Goal: Task Accomplishment & Management: Manage account settings

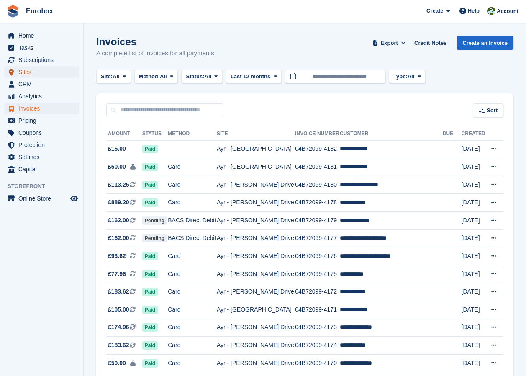
click at [25, 72] on span "Sites" at bounding box center [43, 72] width 50 height 12
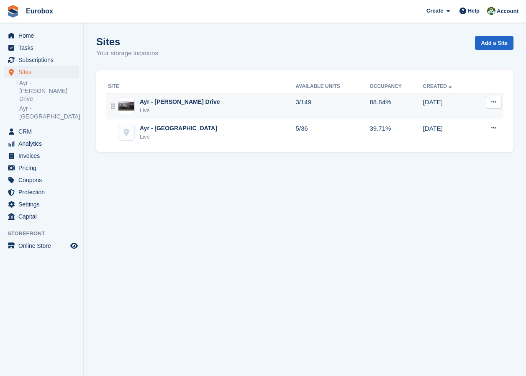
click at [169, 106] on div "Ayr - [PERSON_NAME] Drive" at bounding box center [180, 102] width 80 height 9
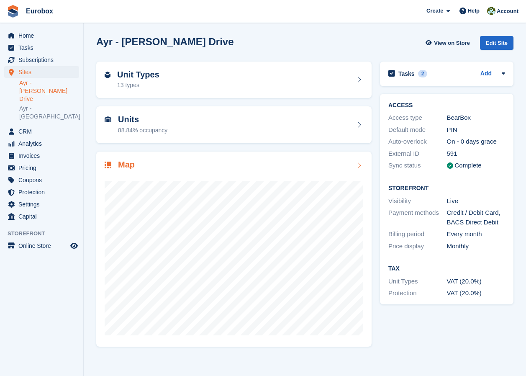
click at [359, 166] on icon at bounding box center [359, 165] width 8 height 7
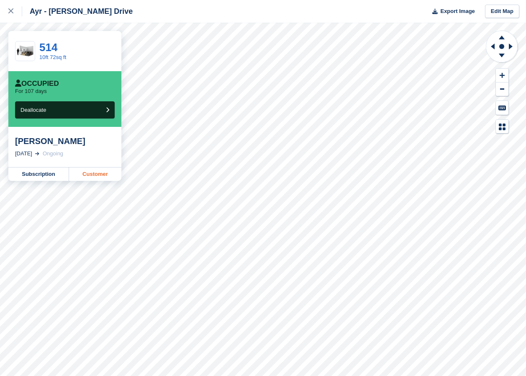
click at [105, 176] on link "Customer" at bounding box center [95, 174] width 52 height 13
click at [106, 176] on link "Customer" at bounding box center [95, 174] width 52 height 13
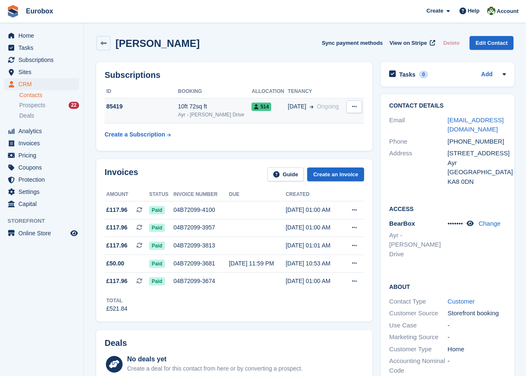
click at [209, 107] on div "10ft 72sq ft" at bounding box center [215, 106] width 74 height 9
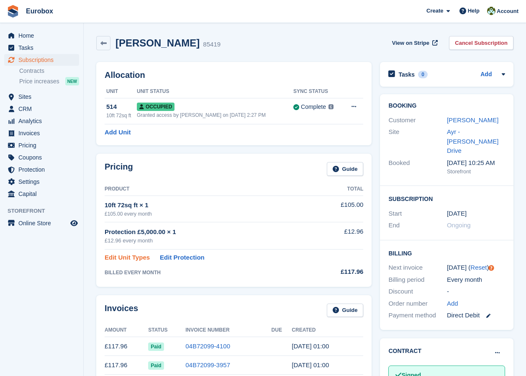
click at [138, 259] on link "Edit Unit Types" at bounding box center [127, 258] width 45 height 10
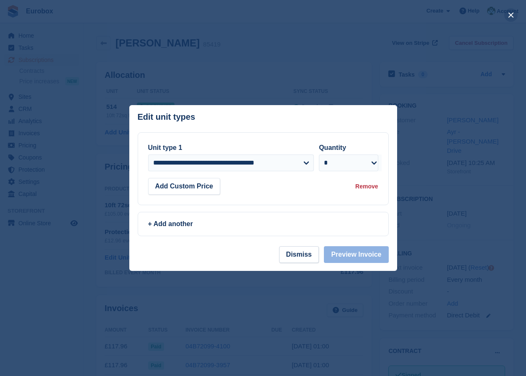
click at [511, 13] on button "close" at bounding box center [511, 14] width 13 height 13
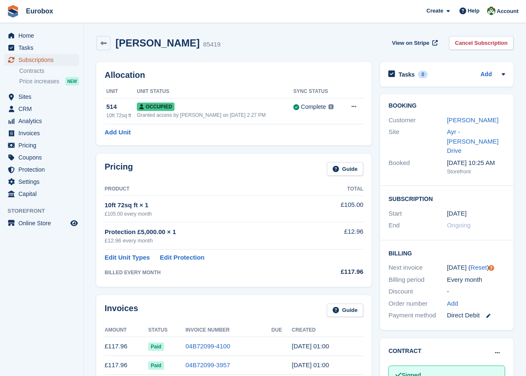
click at [32, 61] on span "Subscriptions" at bounding box center [43, 60] width 50 height 12
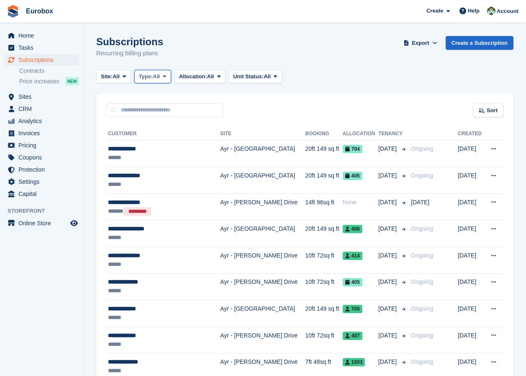
click at [166, 74] on icon at bounding box center [164, 76] width 3 height 5
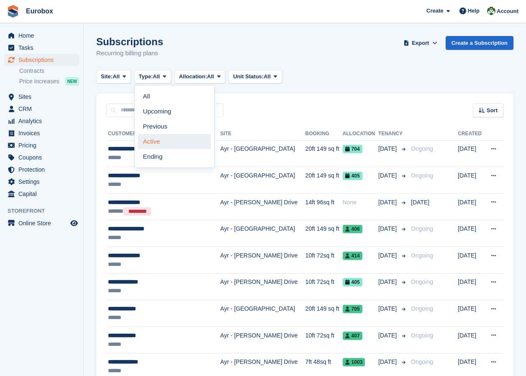
click at [161, 140] on link "Active" at bounding box center [174, 141] width 73 height 15
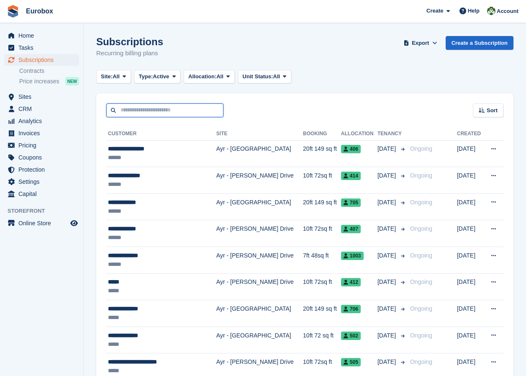
click at [144, 109] on input "text" at bounding box center [164, 110] width 117 height 14
type input "*****"
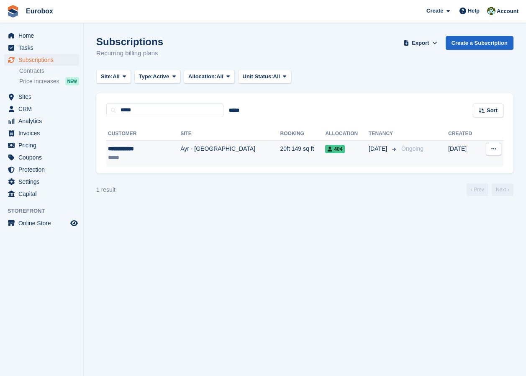
click at [121, 149] on div "**********" at bounding box center [135, 149] width 54 height 9
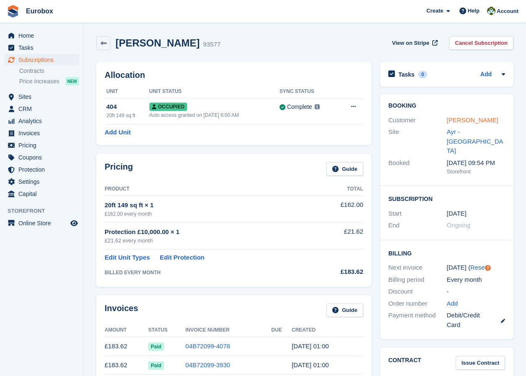
click at [462, 118] on link "Craig Speirs" at bounding box center [473, 119] width 52 height 7
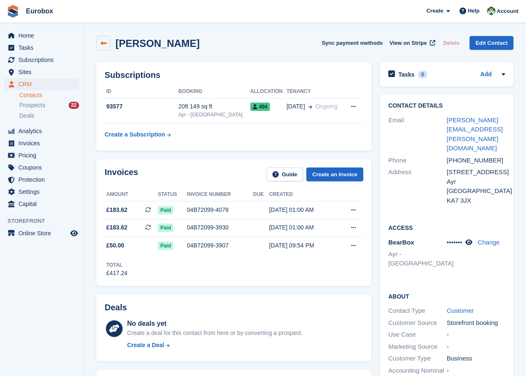
click at [101, 42] on icon at bounding box center [104, 43] width 6 height 6
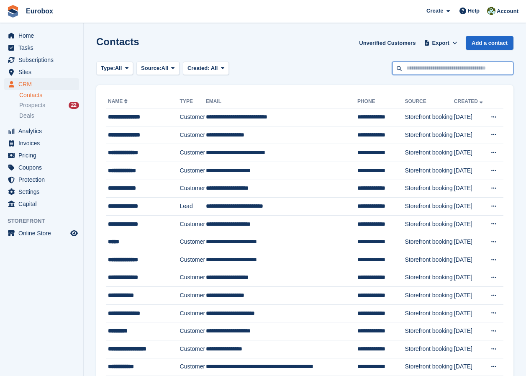
click at [408, 67] on input "text" at bounding box center [452, 69] width 121 height 14
type input "*****"
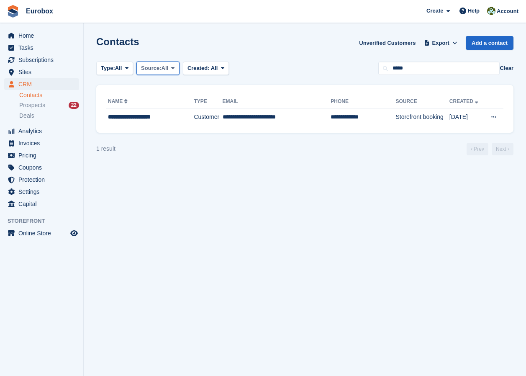
click at [163, 70] on span "All" at bounding box center [165, 68] width 7 height 8
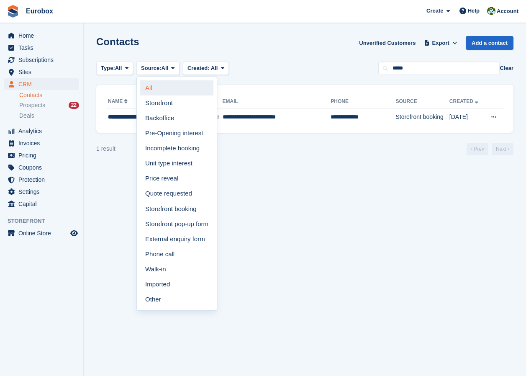
click at [157, 85] on link "All" at bounding box center [176, 87] width 73 height 15
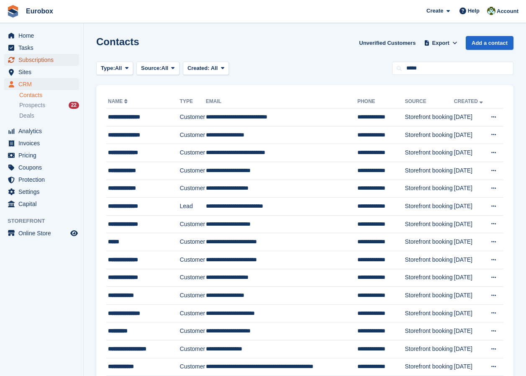
click at [53, 59] on span "Subscriptions" at bounding box center [43, 60] width 50 height 12
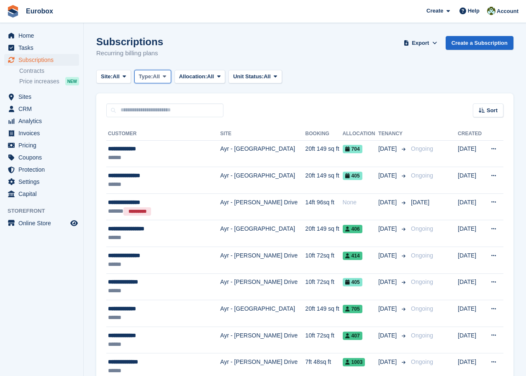
click at [166, 79] on icon at bounding box center [164, 76] width 3 height 5
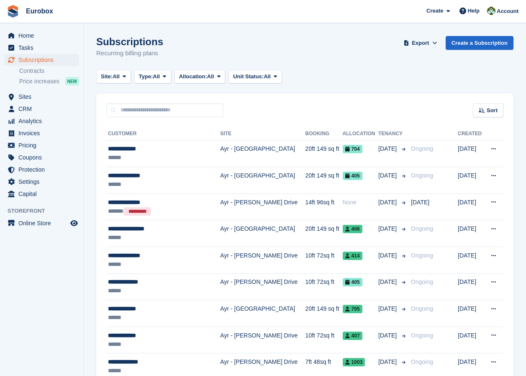
click at [67, 276] on aside "Home Tasks Subscriptions Subscriptions Subscriptions Contracts Price increases …" at bounding box center [41, 190] width 83 height 334
click at [166, 77] on icon at bounding box center [164, 76] width 3 height 5
click at [310, 111] on div "Sort Sort by Customer name Date created Move in date Move out date Created (old…" at bounding box center [305, 105] width 418 height 24
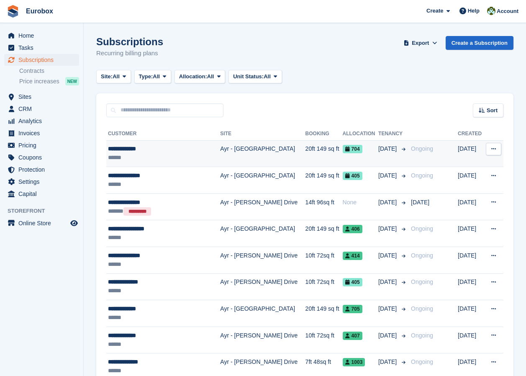
click at [227, 152] on td "Ayr - [GEOGRAPHIC_DATA]" at bounding box center [262, 153] width 85 height 27
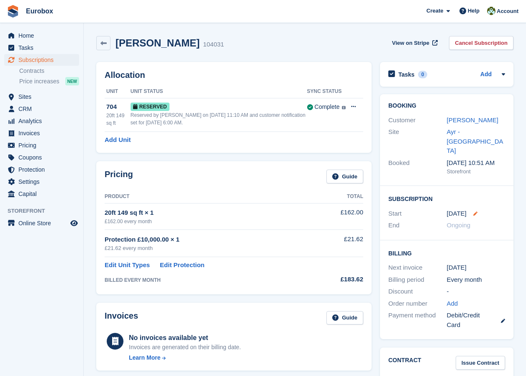
click at [474, 212] on icon at bounding box center [476, 214] width 4 height 4
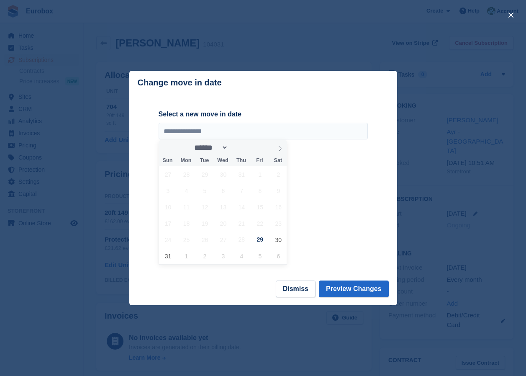
click at [435, 191] on div at bounding box center [263, 188] width 526 height 376
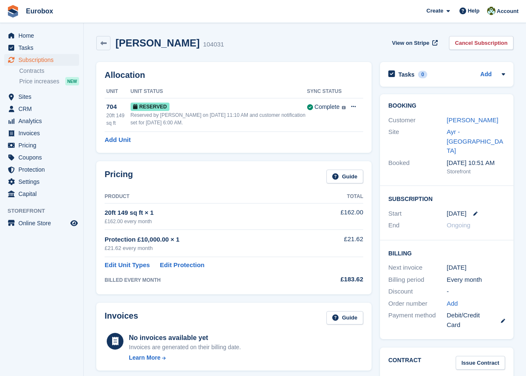
click at [471, 212] on link at bounding box center [472, 214] width 11 height 4
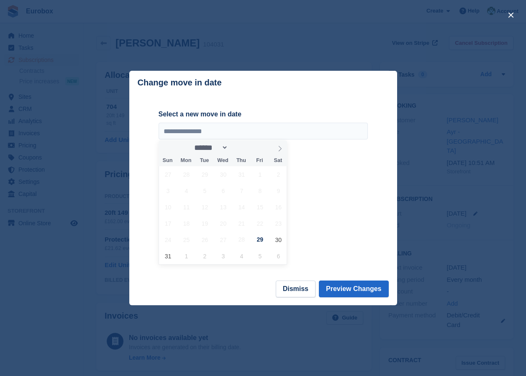
click at [423, 152] on div at bounding box center [263, 188] width 526 height 376
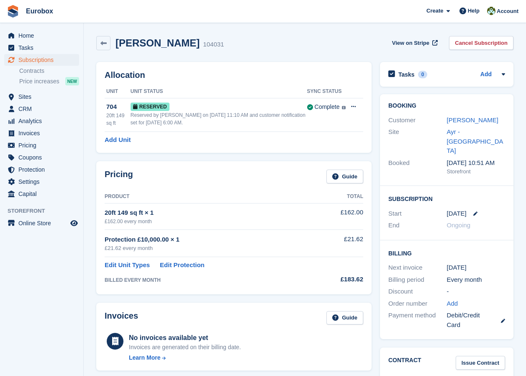
click at [240, 255] on div "[PERSON_NAME] 104031 View on Stripe Cancel Subscription Allocation Unit Unit St…" at bounding box center [305, 354] width 418 height 644
click at [46, 300] on aside "Home Tasks Subscriptions Subscriptions Subscriptions Contracts Price increases …" at bounding box center [41, 190] width 83 height 334
click at [42, 59] on span "Subscriptions" at bounding box center [43, 60] width 50 height 12
